Goal: Task Accomplishment & Management: Use online tool/utility

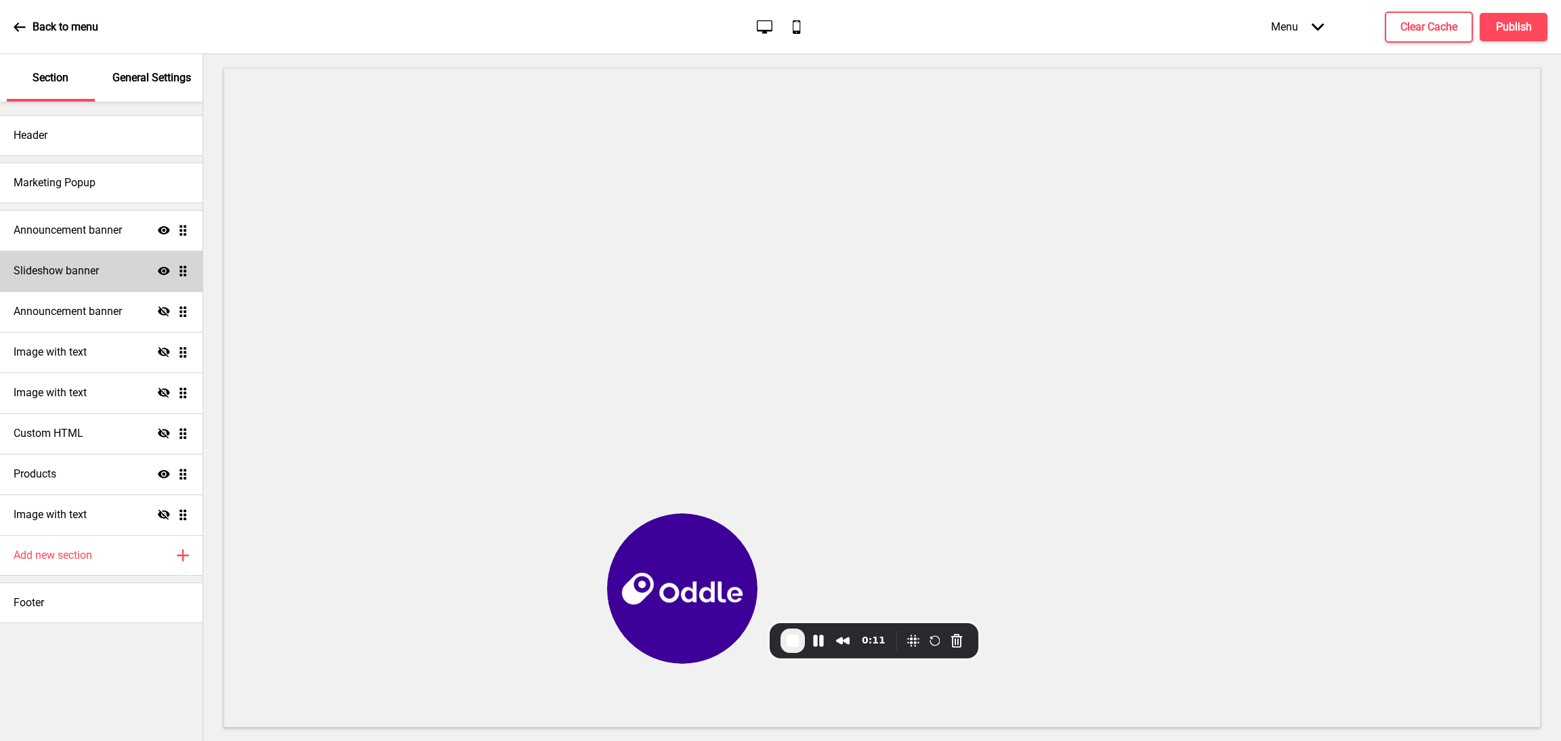
click at [81, 261] on div "Slideshow banner Show Drag" at bounding box center [101, 271] width 203 height 41
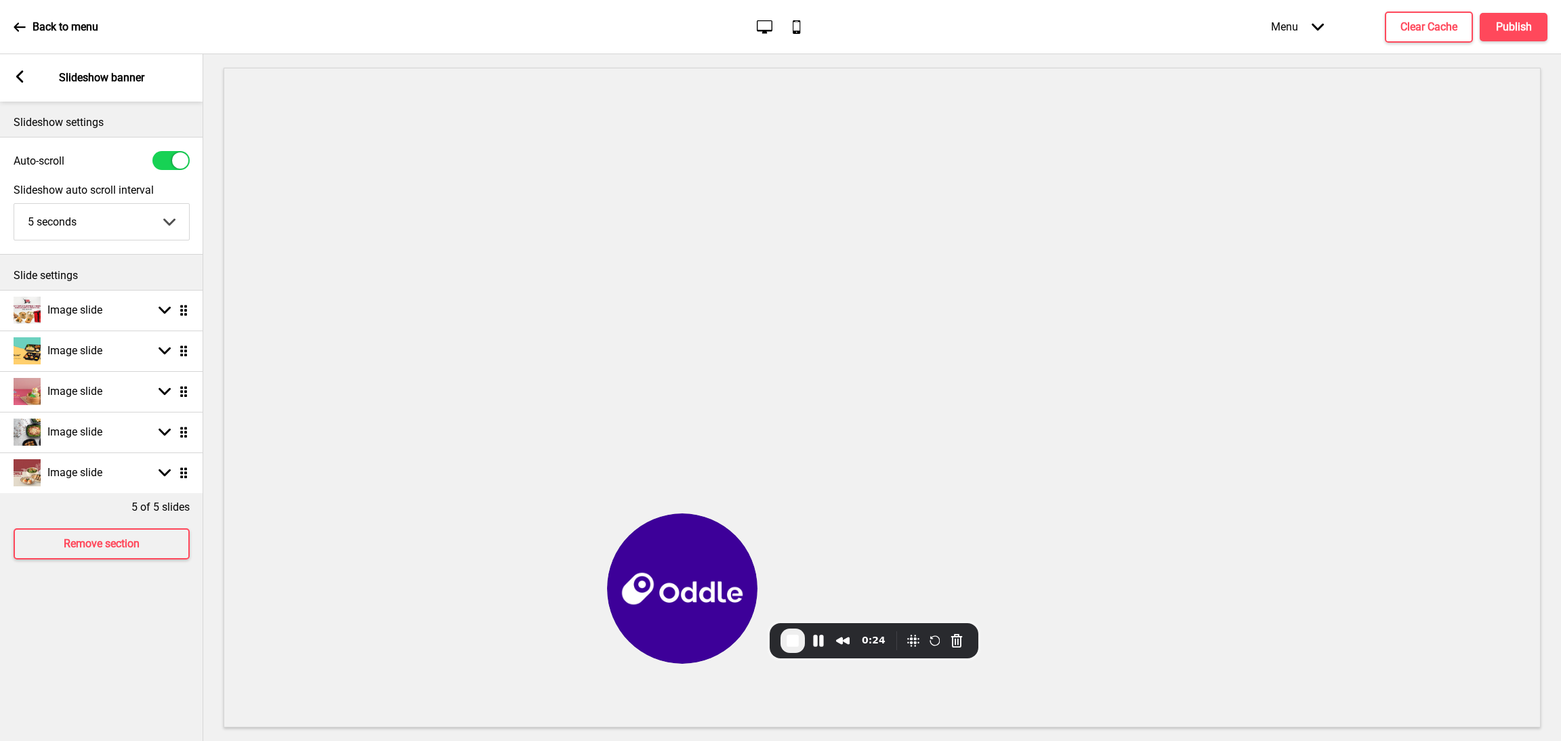
click at [22, 83] on div "Arrow left" at bounding box center [20, 77] width 12 height 15
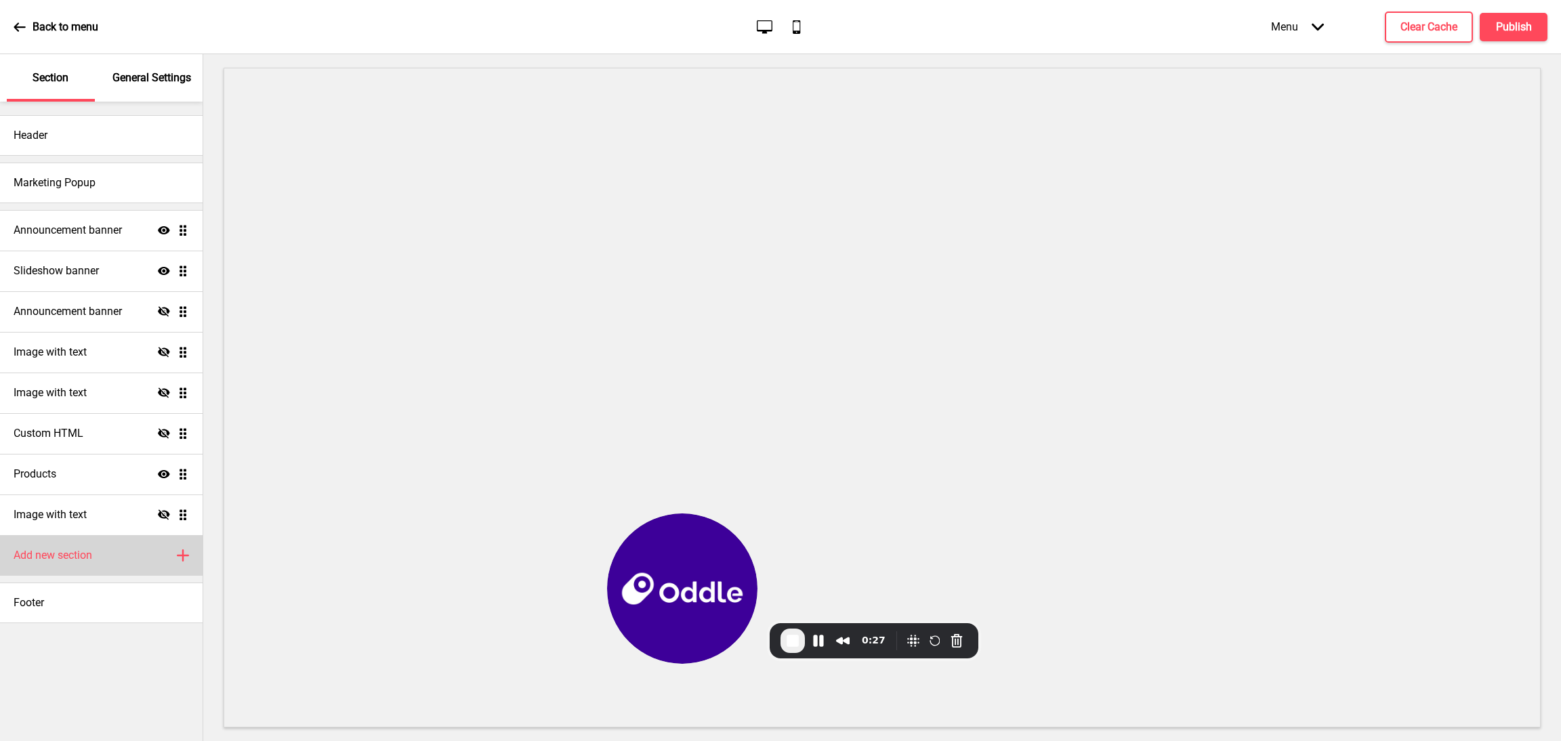
click at [160, 553] on div "Add new section Plus" at bounding box center [101, 555] width 203 height 41
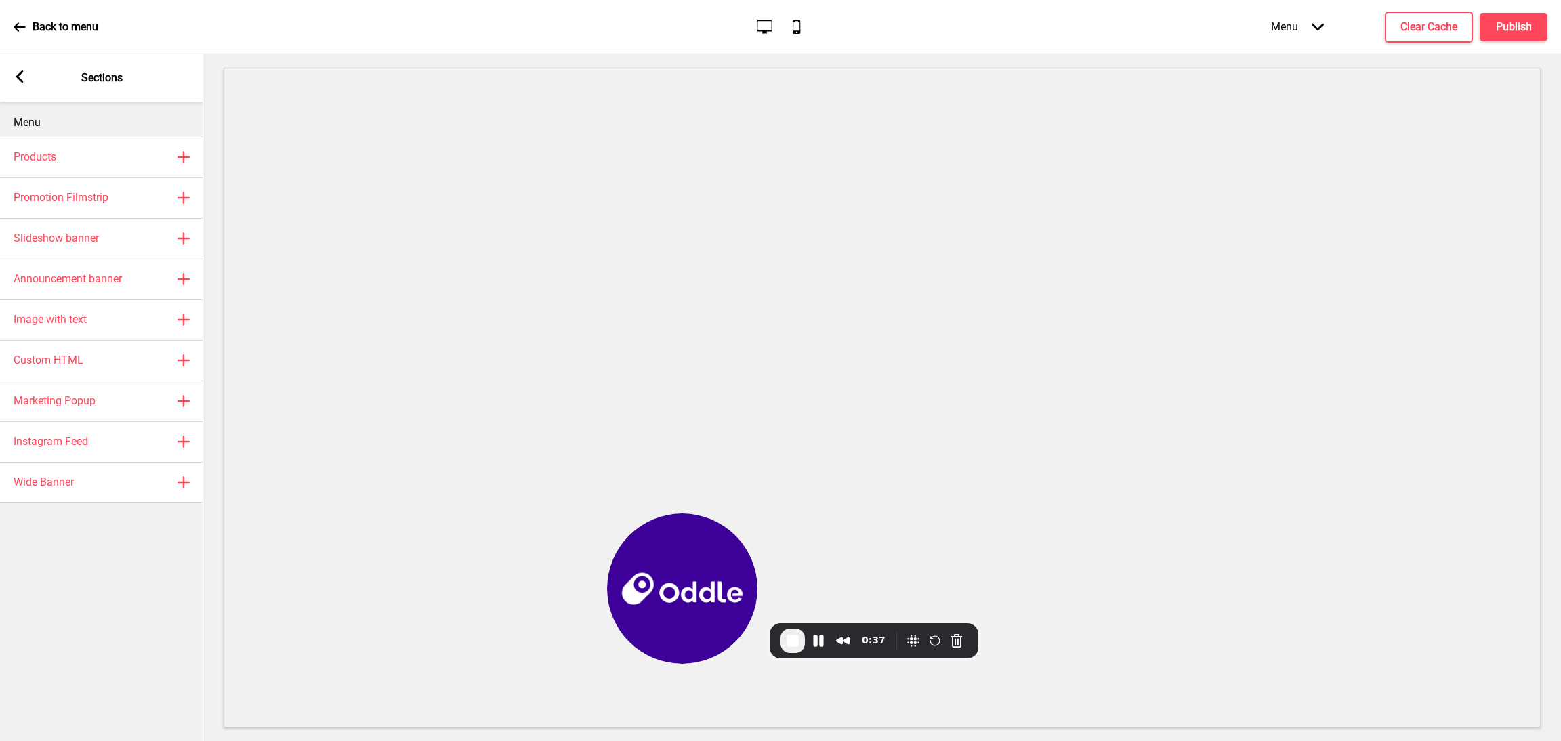
click at [791, 644] on span "End Recording" at bounding box center [792, 641] width 16 height 16
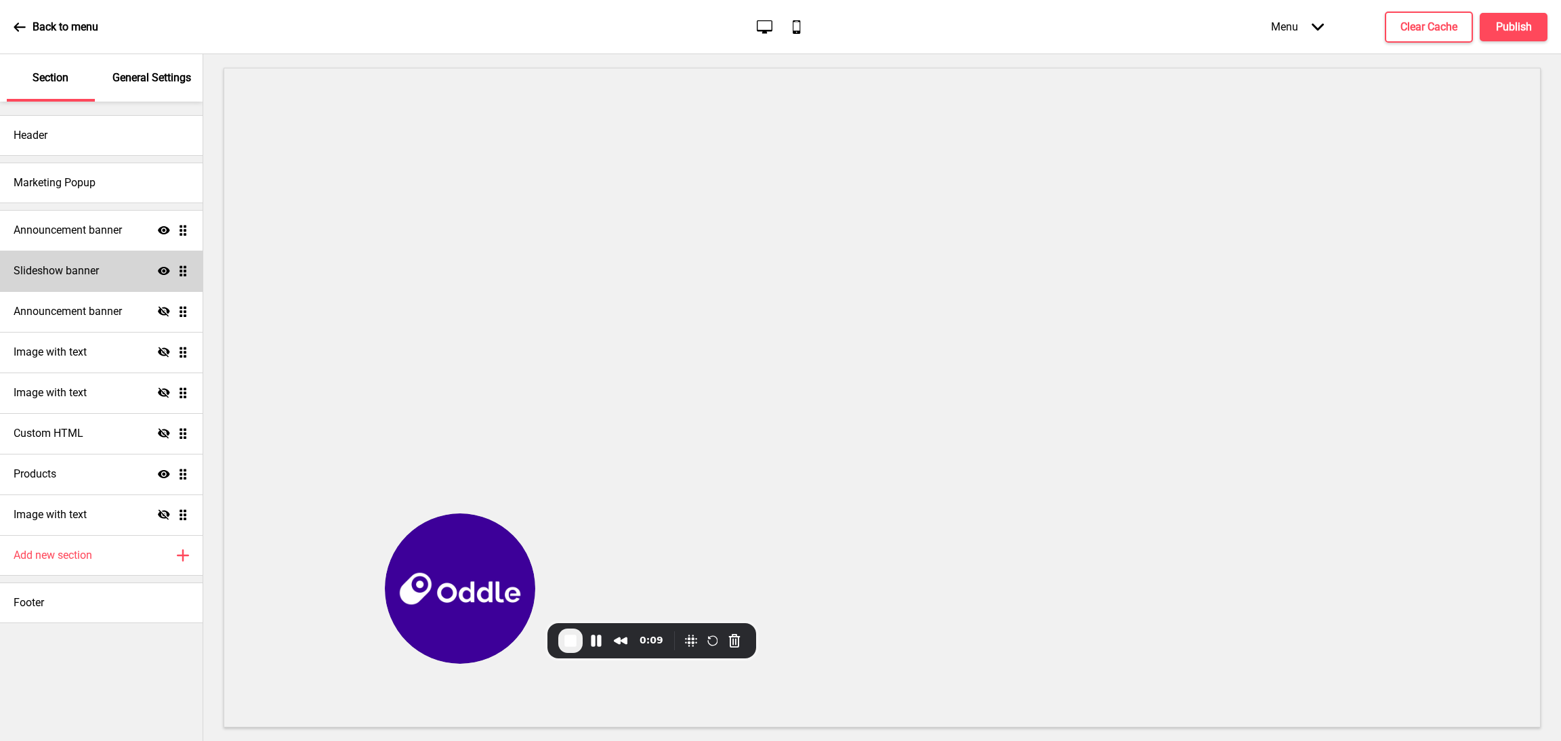
click at [83, 265] on h4 "Slideshow banner" at bounding box center [56, 271] width 85 height 15
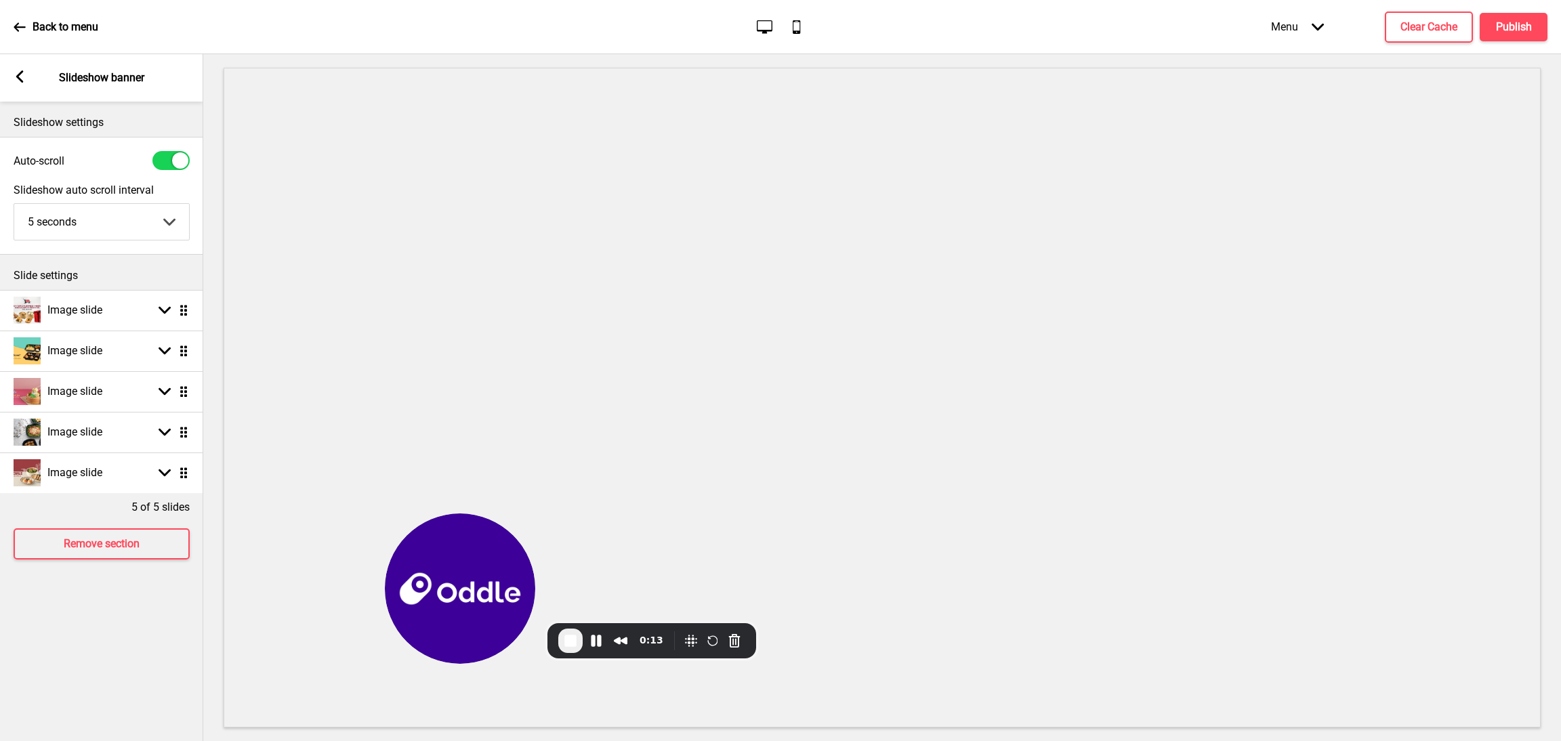
click at [11, 73] on div "Arrow left Slideshow banner" at bounding box center [101, 77] width 203 height 47
click at [17, 74] on rect at bounding box center [20, 76] width 12 height 12
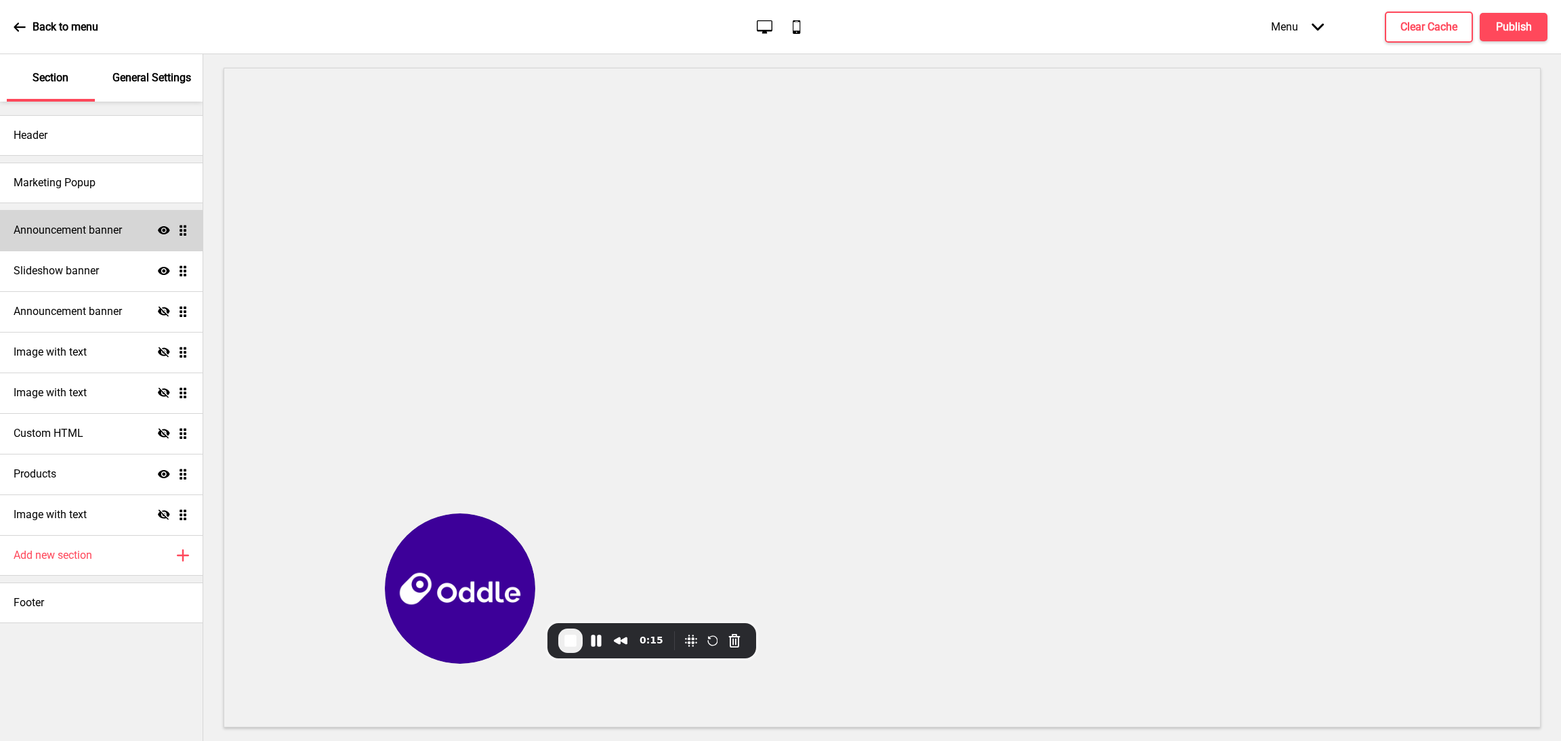
click at [119, 231] on h4 "Announcement banner" at bounding box center [68, 230] width 108 height 15
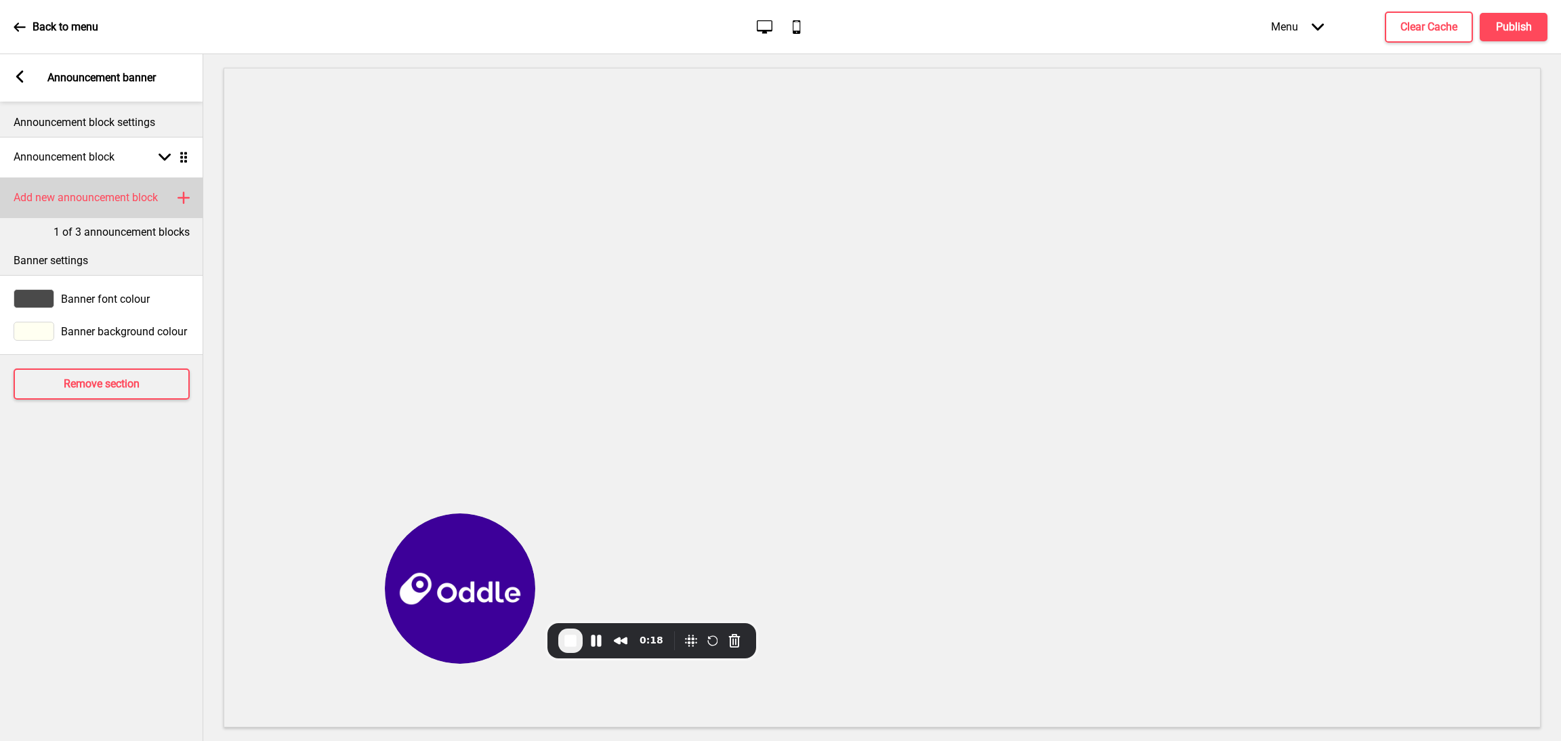
click at [186, 199] on rect at bounding box center [183, 198] width 16 height 16
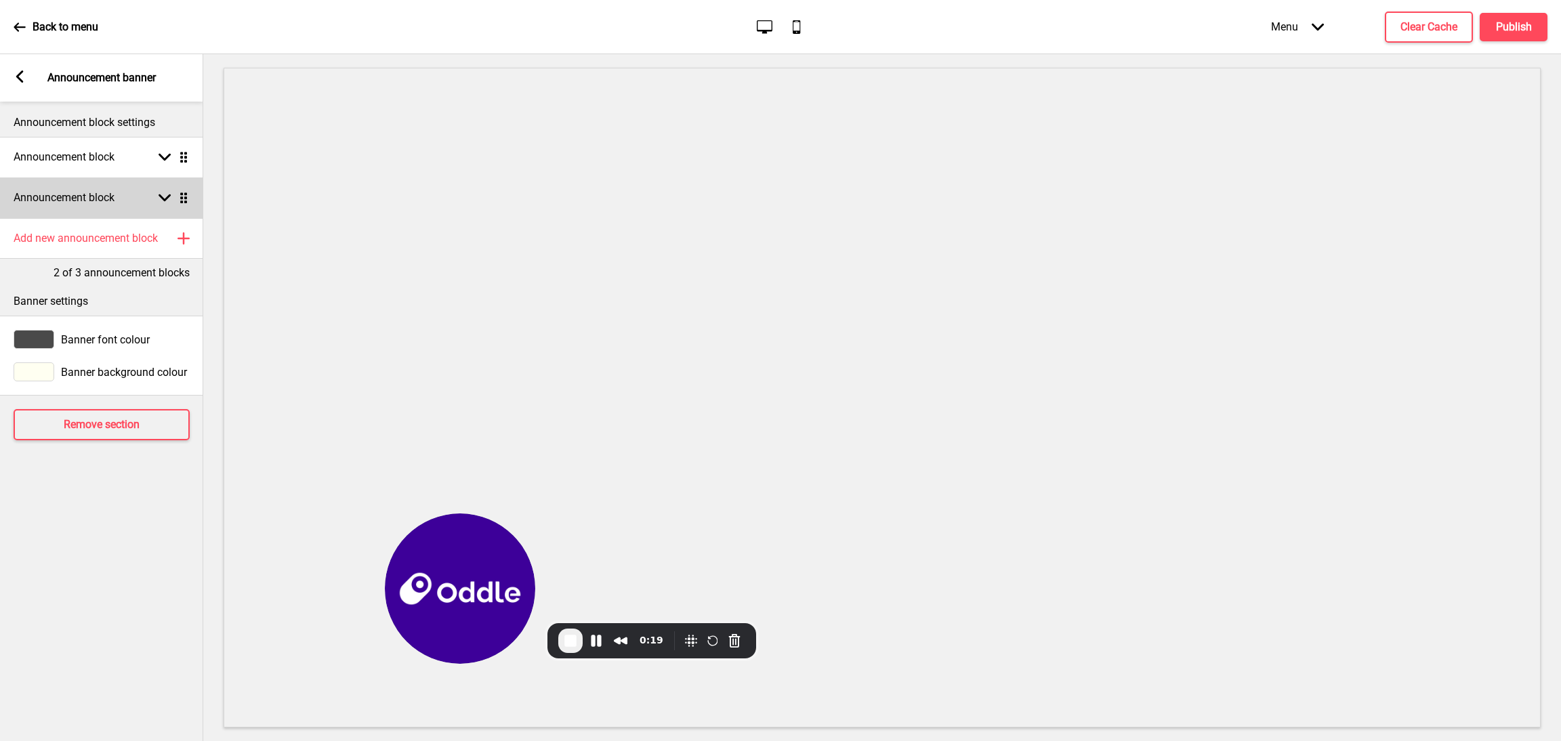
click at [152, 201] on div "Arrow down Drag" at bounding box center [171, 198] width 38 height 12
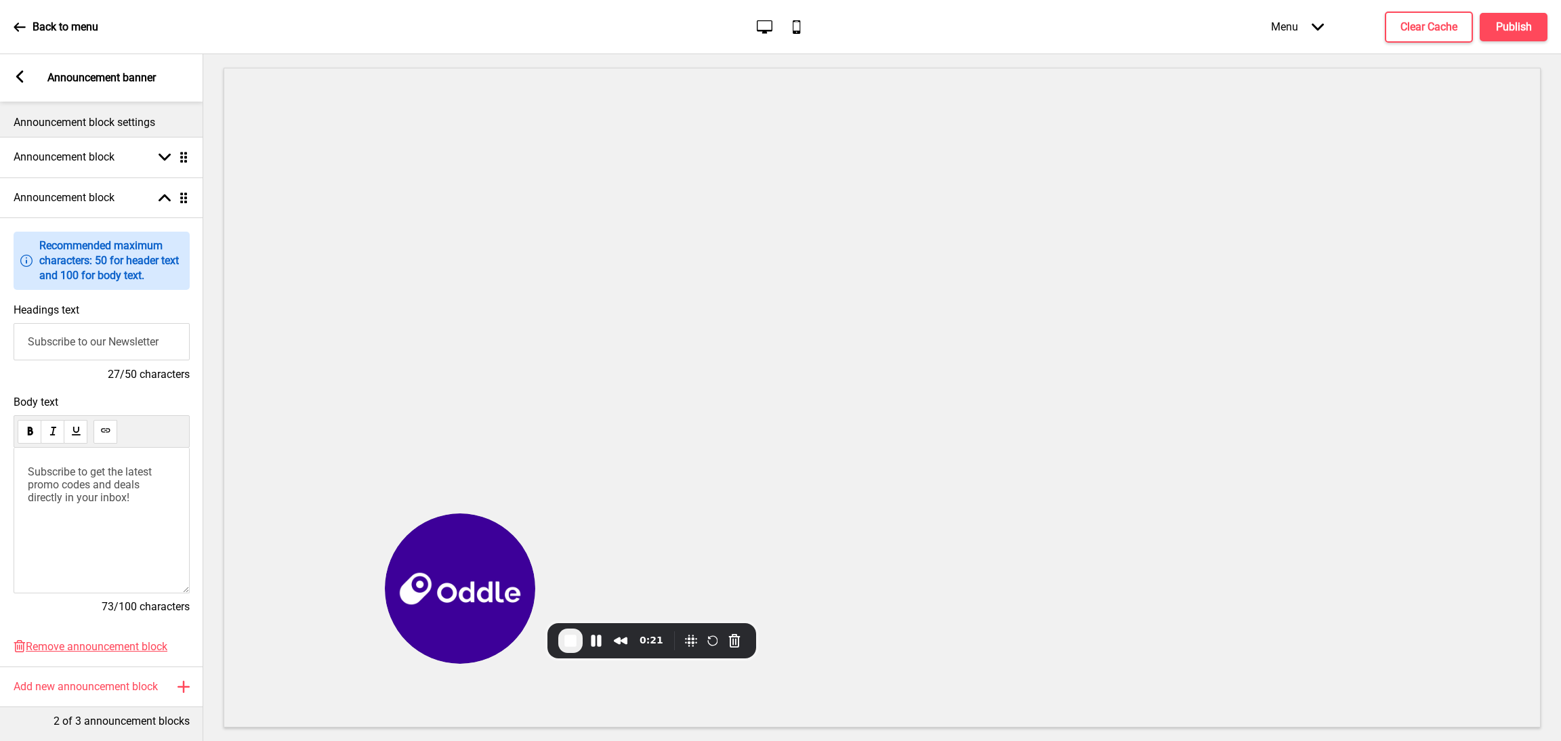
click at [111, 331] on input "Subscribe to our Newsletter" at bounding box center [102, 341] width 176 height 37
click at [571, 638] on span "End Recording" at bounding box center [570, 641] width 16 height 16
